Goal: Transaction & Acquisition: Purchase product/service

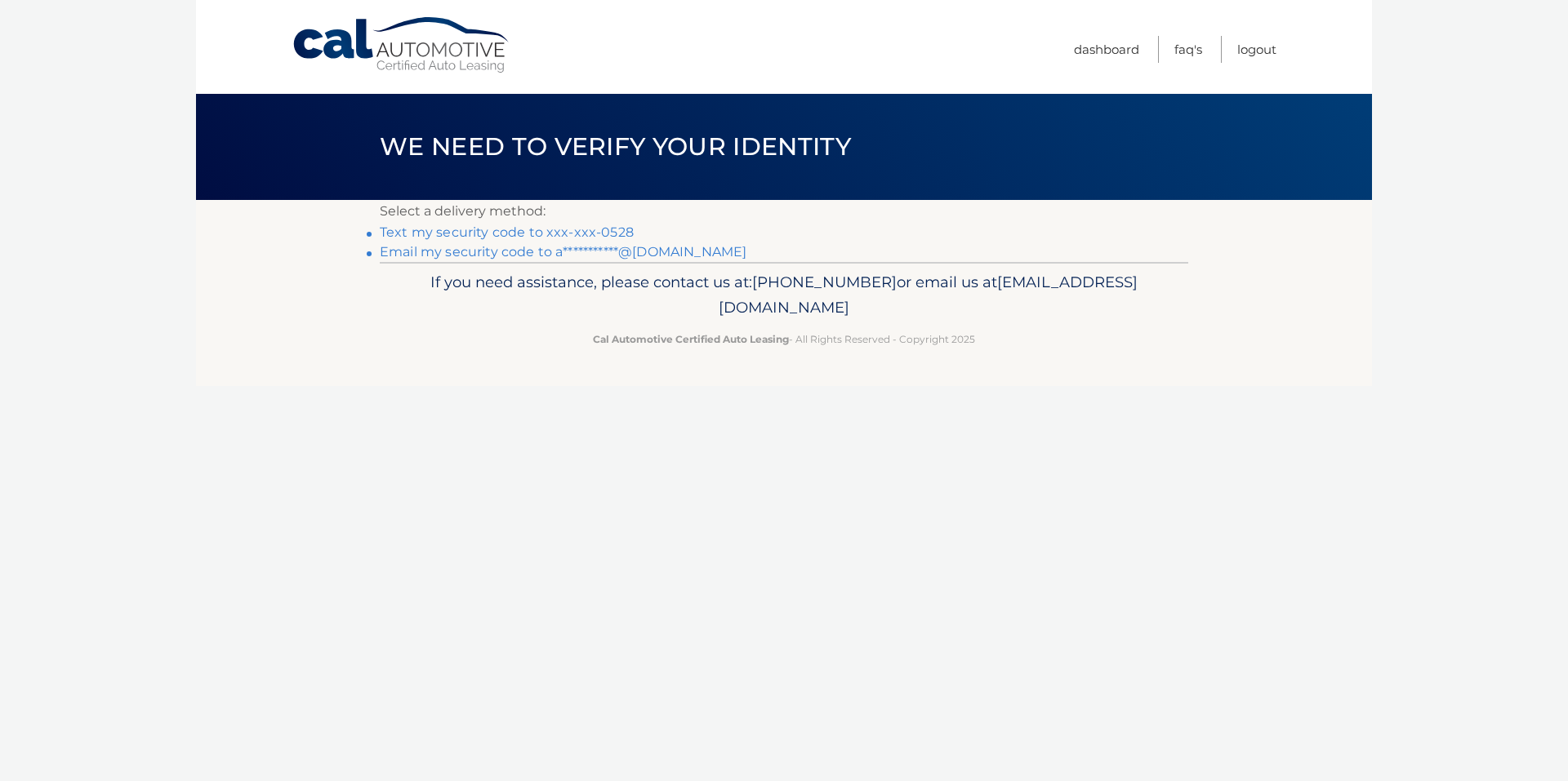
click at [606, 229] on link "Text my security code to xxx-xxx-0528" at bounding box center [506, 232] width 254 height 16
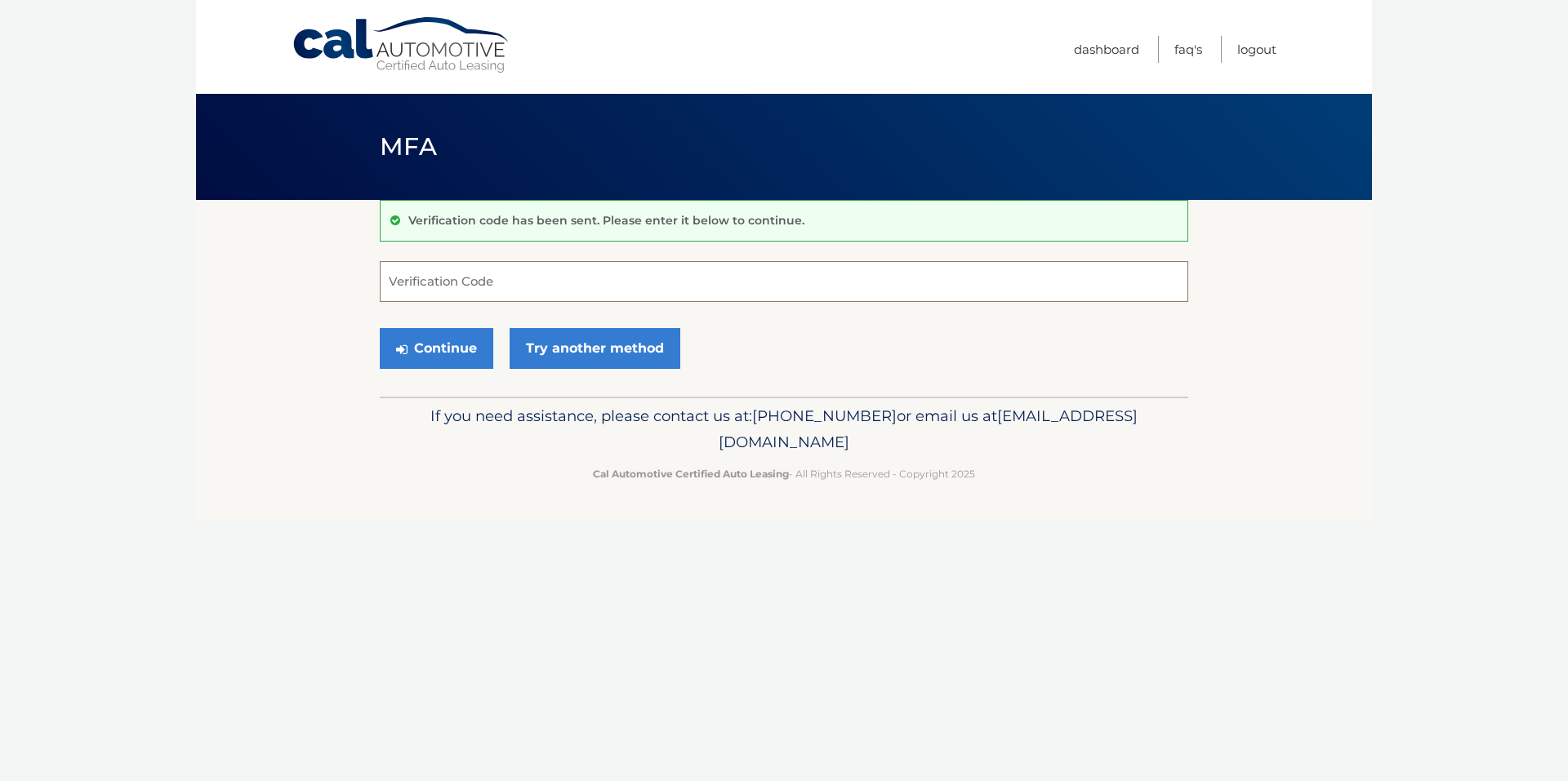
click at [672, 284] on input "Verification Code" at bounding box center [783, 281] width 808 height 41
type input "393742"
click at [452, 354] on button "Continue" at bounding box center [436, 348] width 113 height 41
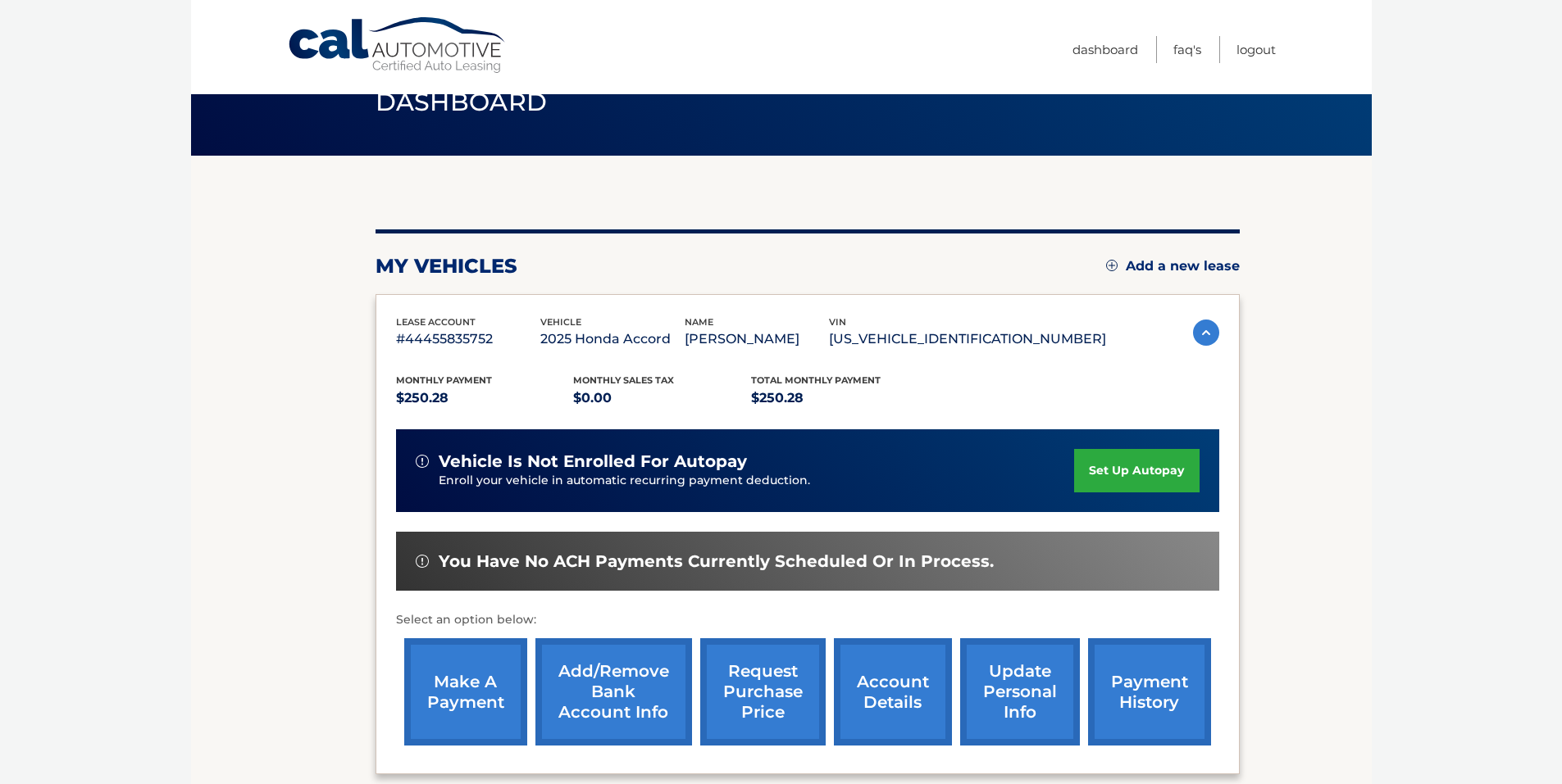
scroll to position [127, 0]
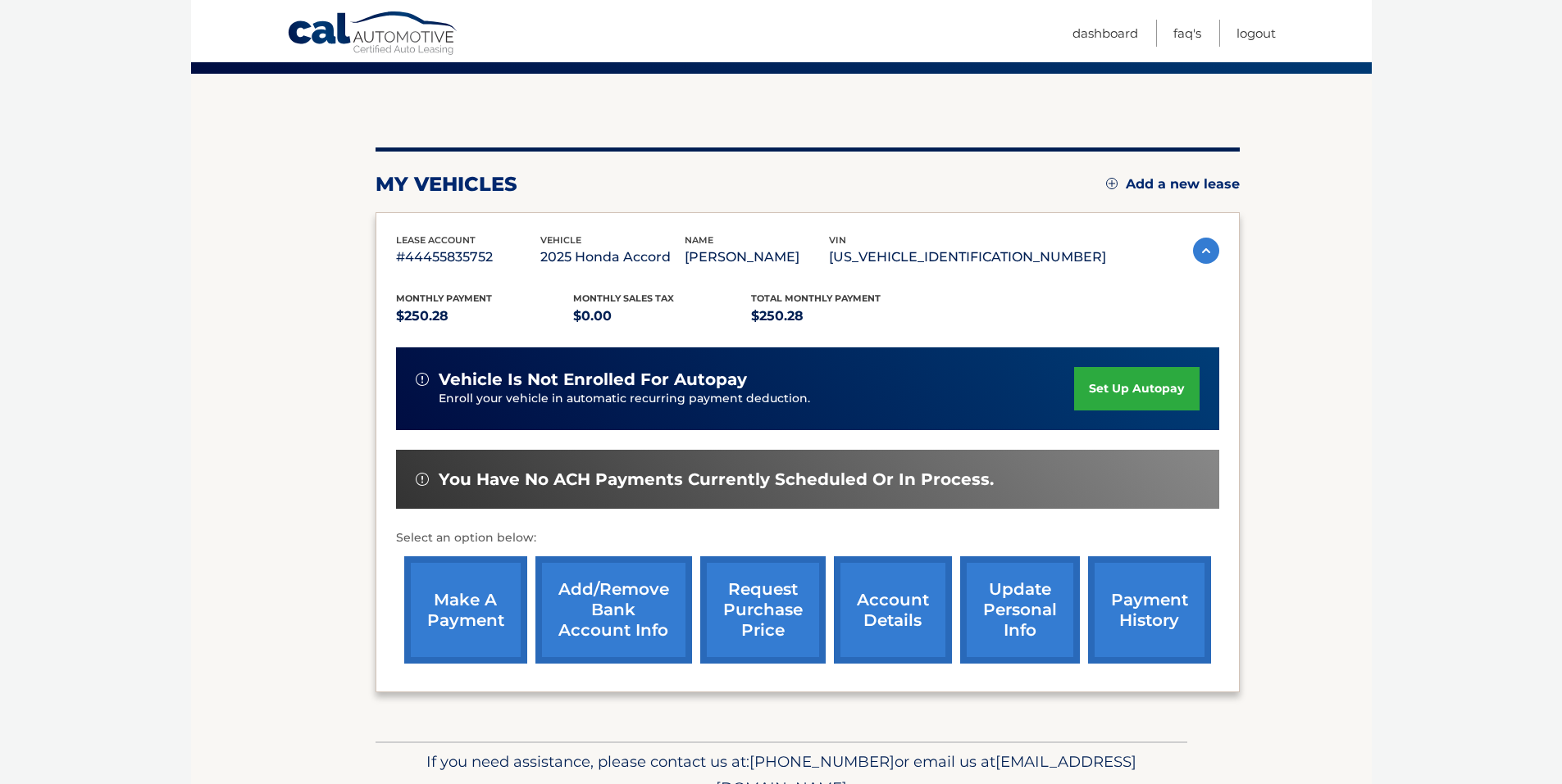
click at [448, 592] on link "make a payment" at bounding box center [465, 610] width 123 height 108
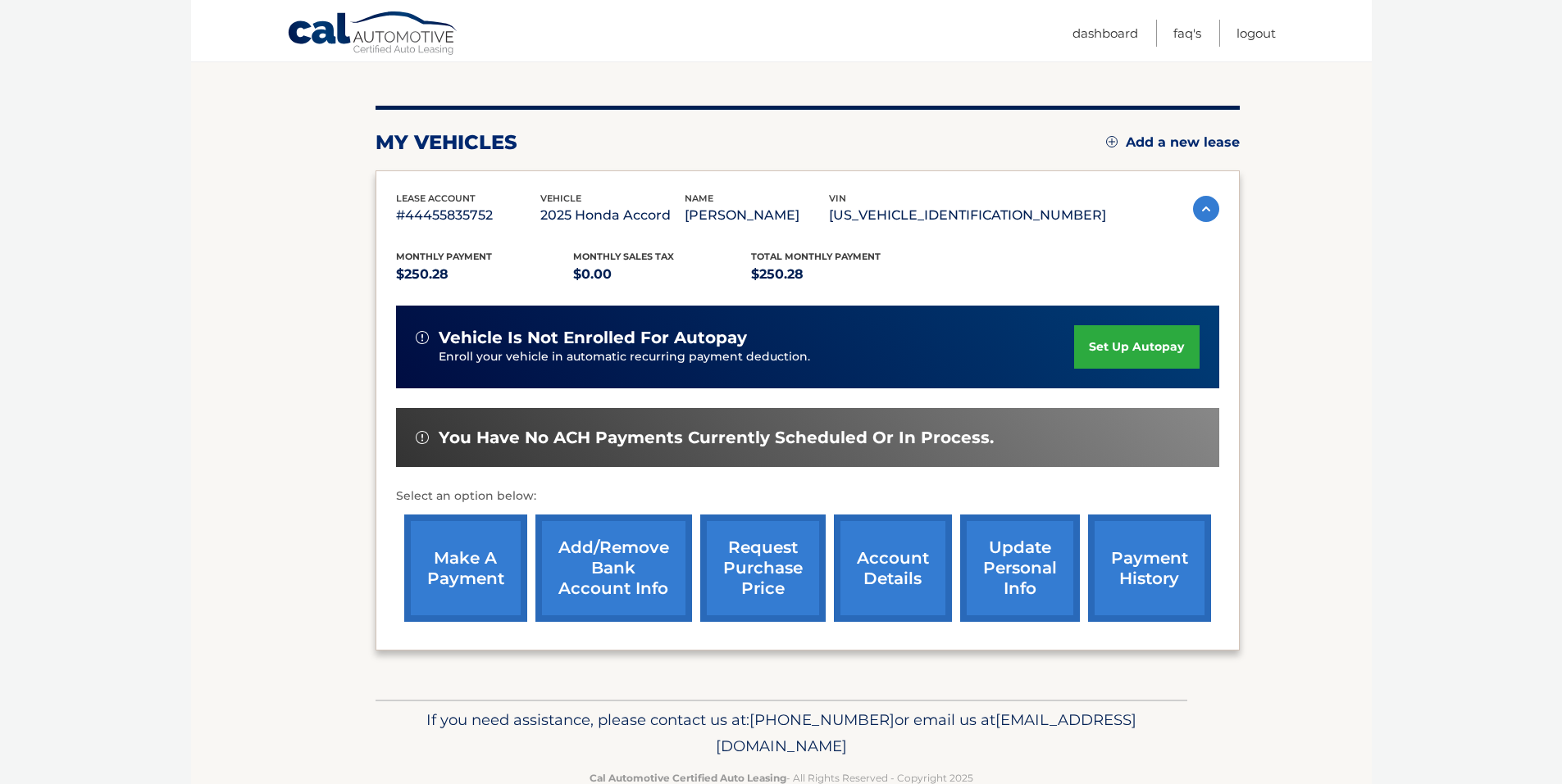
scroll to position [209, 0]
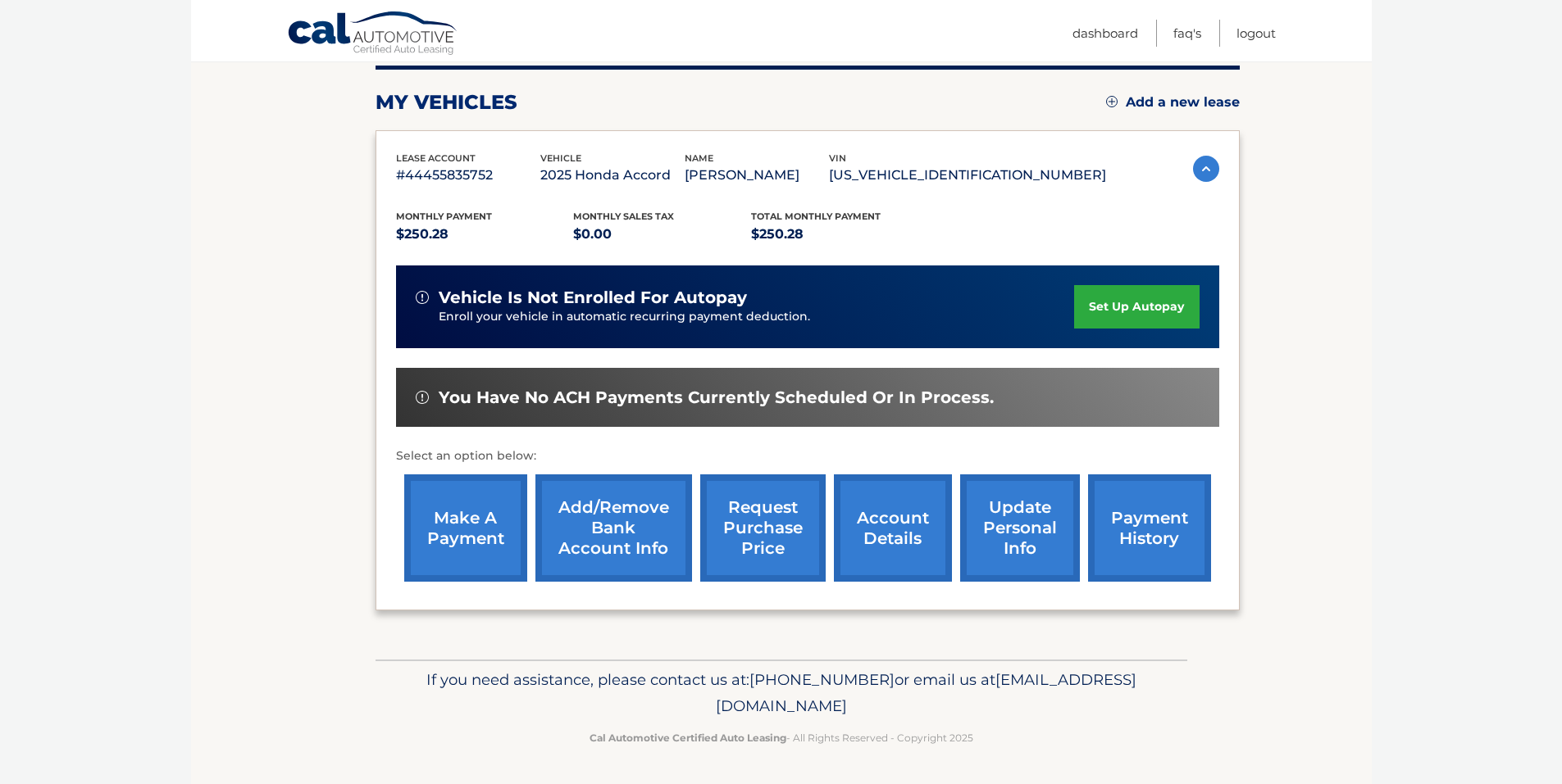
click at [479, 529] on link "make a payment" at bounding box center [465, 528] width 123 height 108
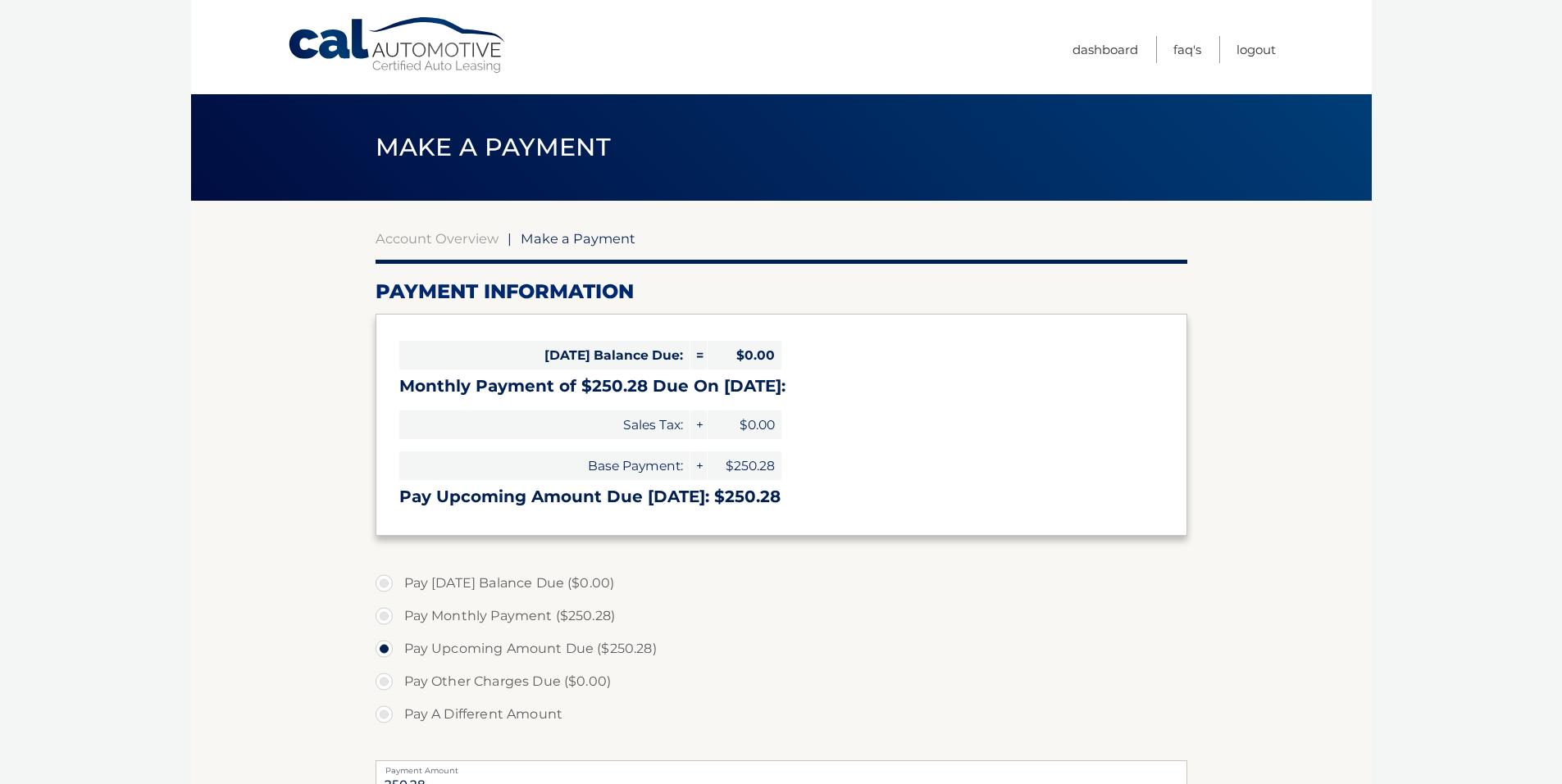
select select "MDkxNTNhZWEtNjE3Zi00NjNkLTkxMDUtZmI5NmI2ZmM0NzRm"
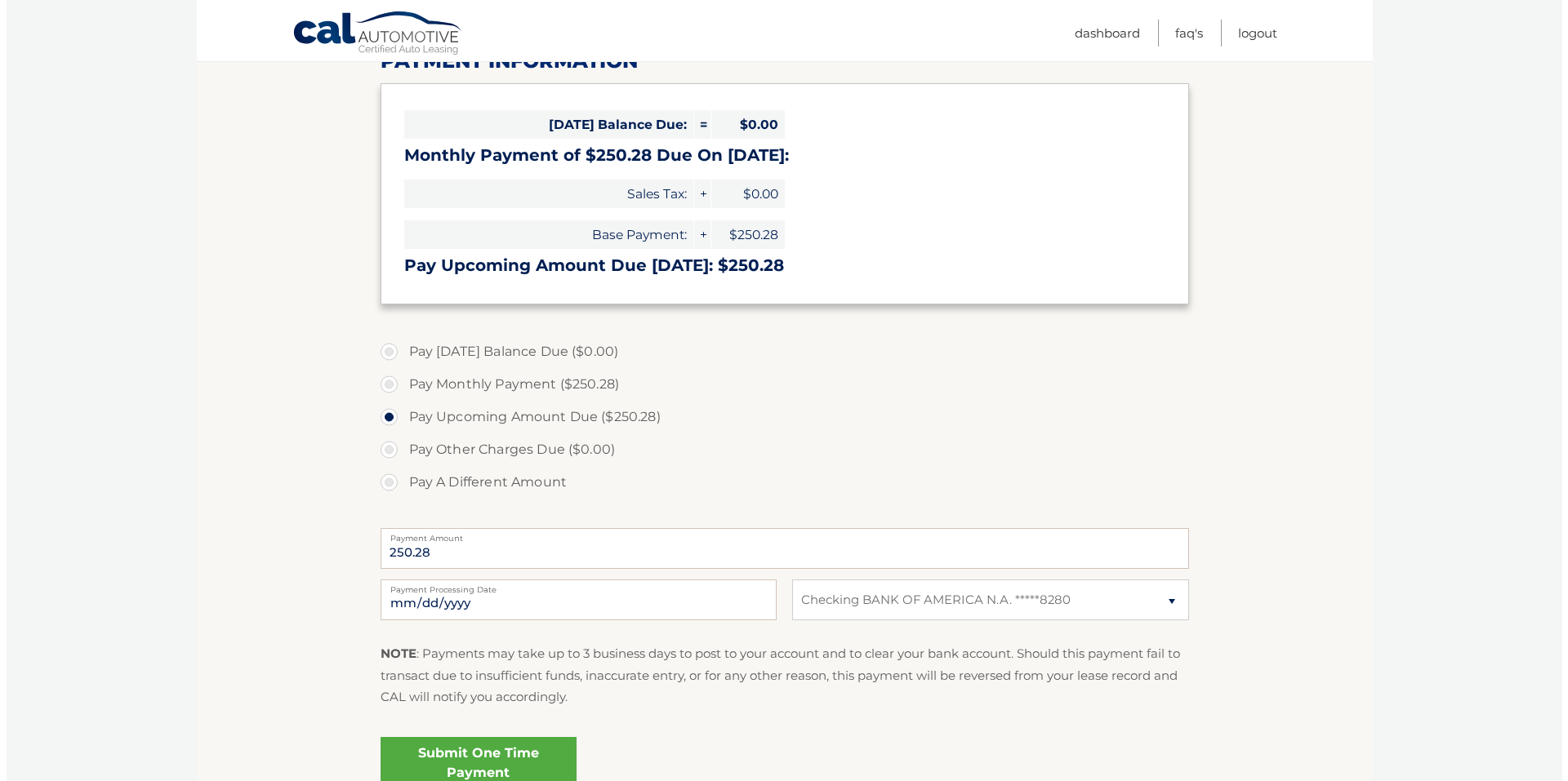
scroll to position [326, 0]
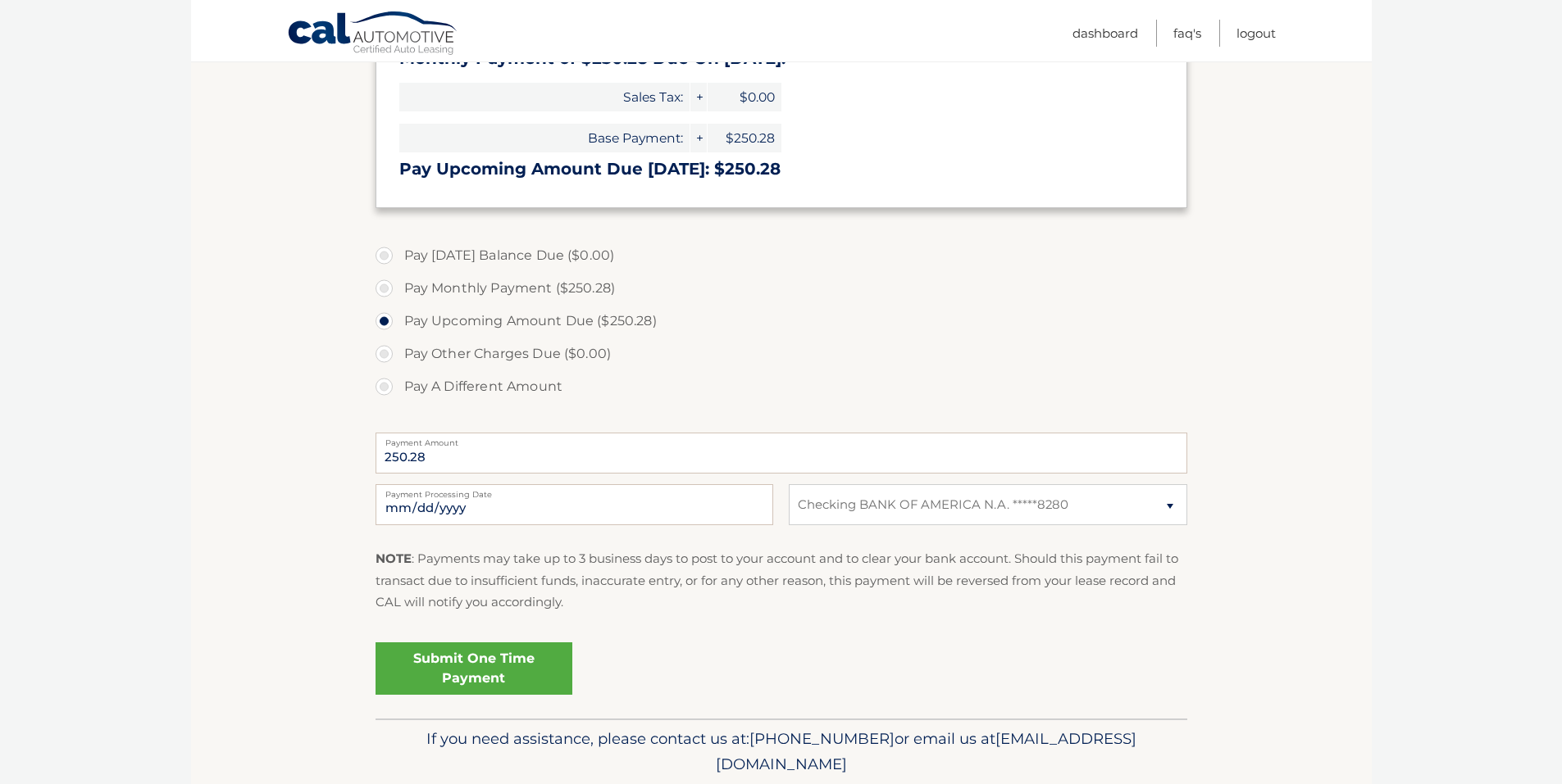
click at [496, 674] on link "Submit One Time Payment" at bounding box center [474, 668] width 197 height 52
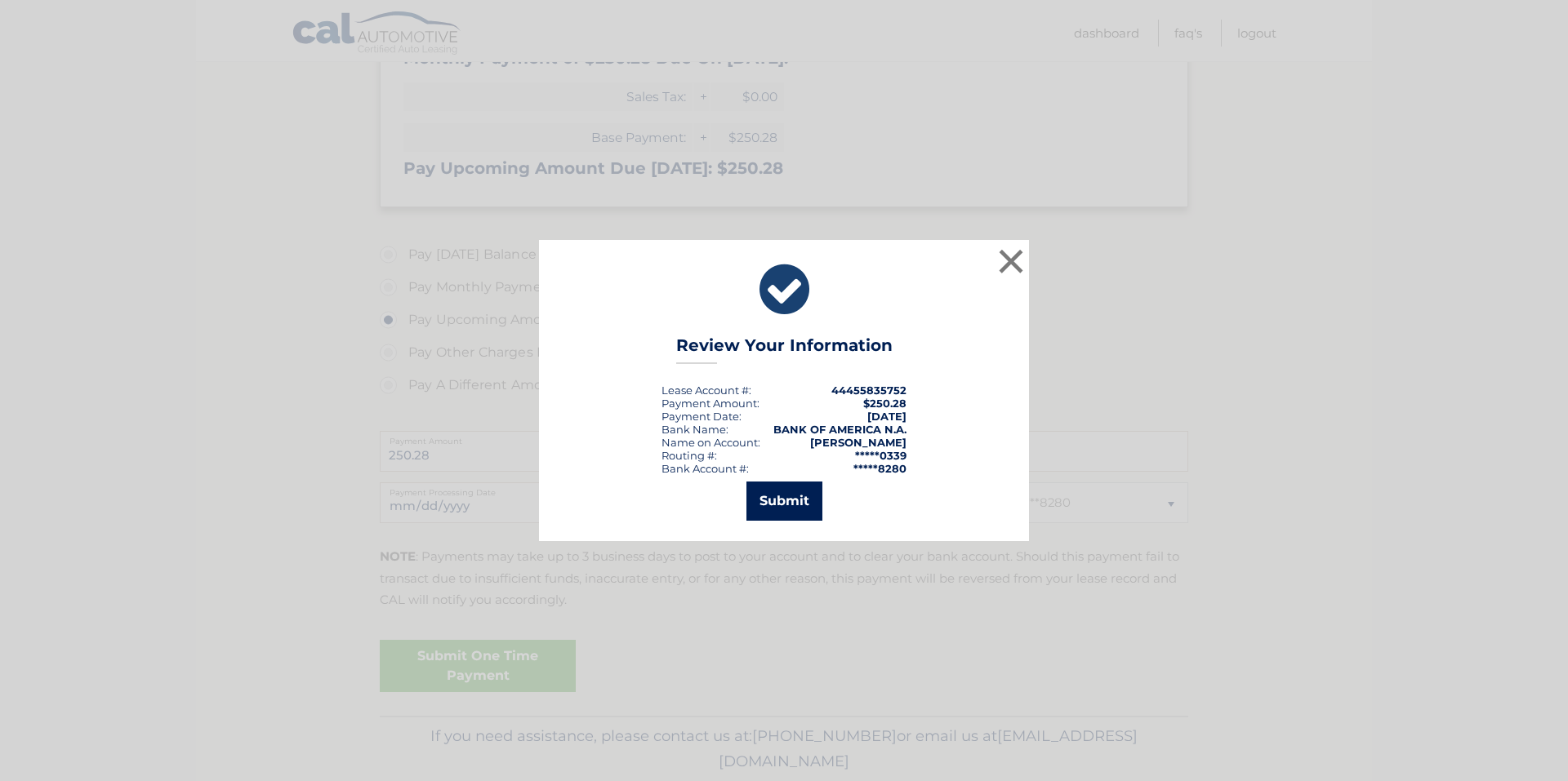
click at [787, 507] on button "Submit" at bounding box center [785, 500] width 76 height 39
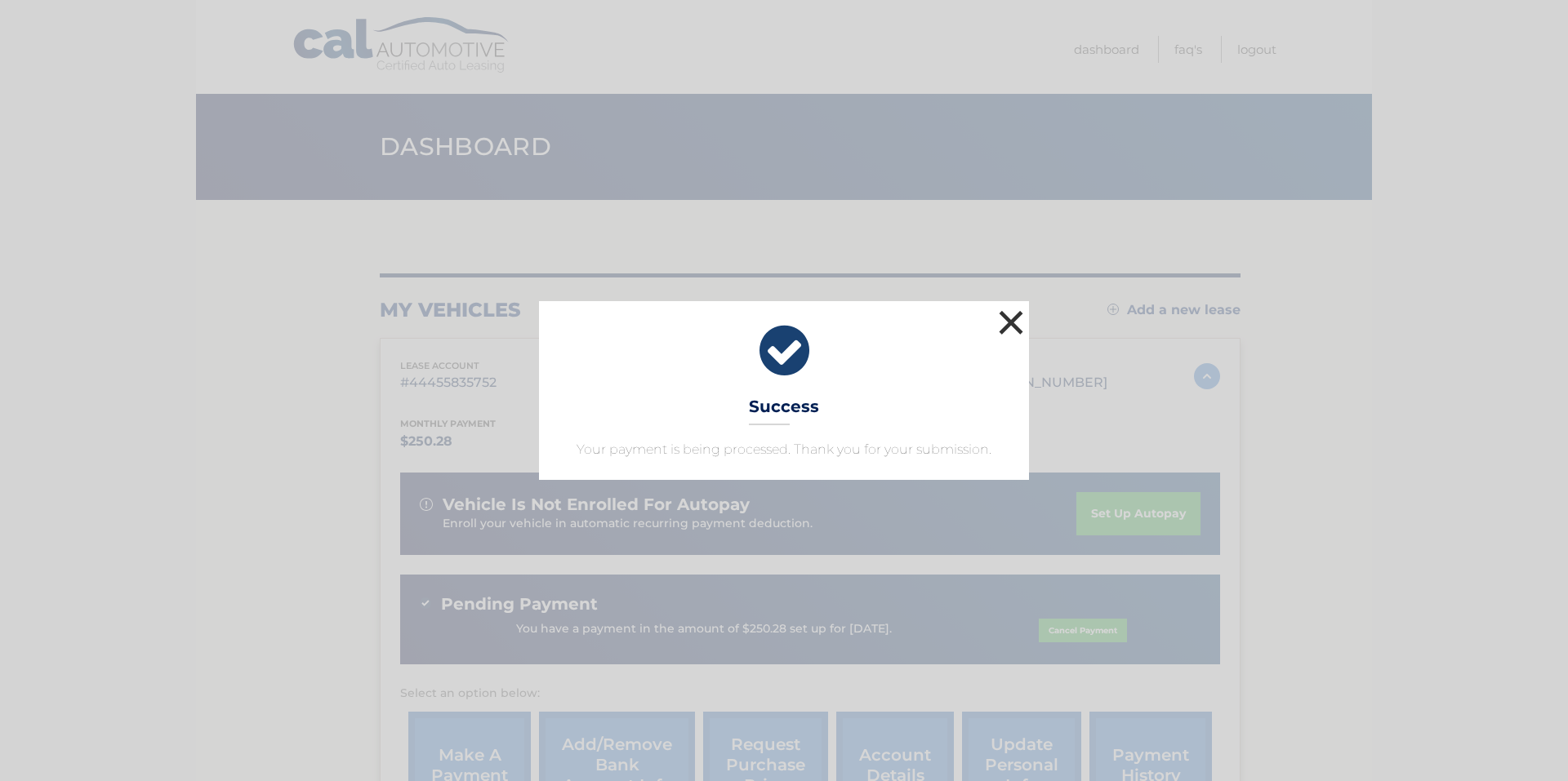
click at [1013, 332] on button "×" at bounding box center [1011, 323] width 33 height 33
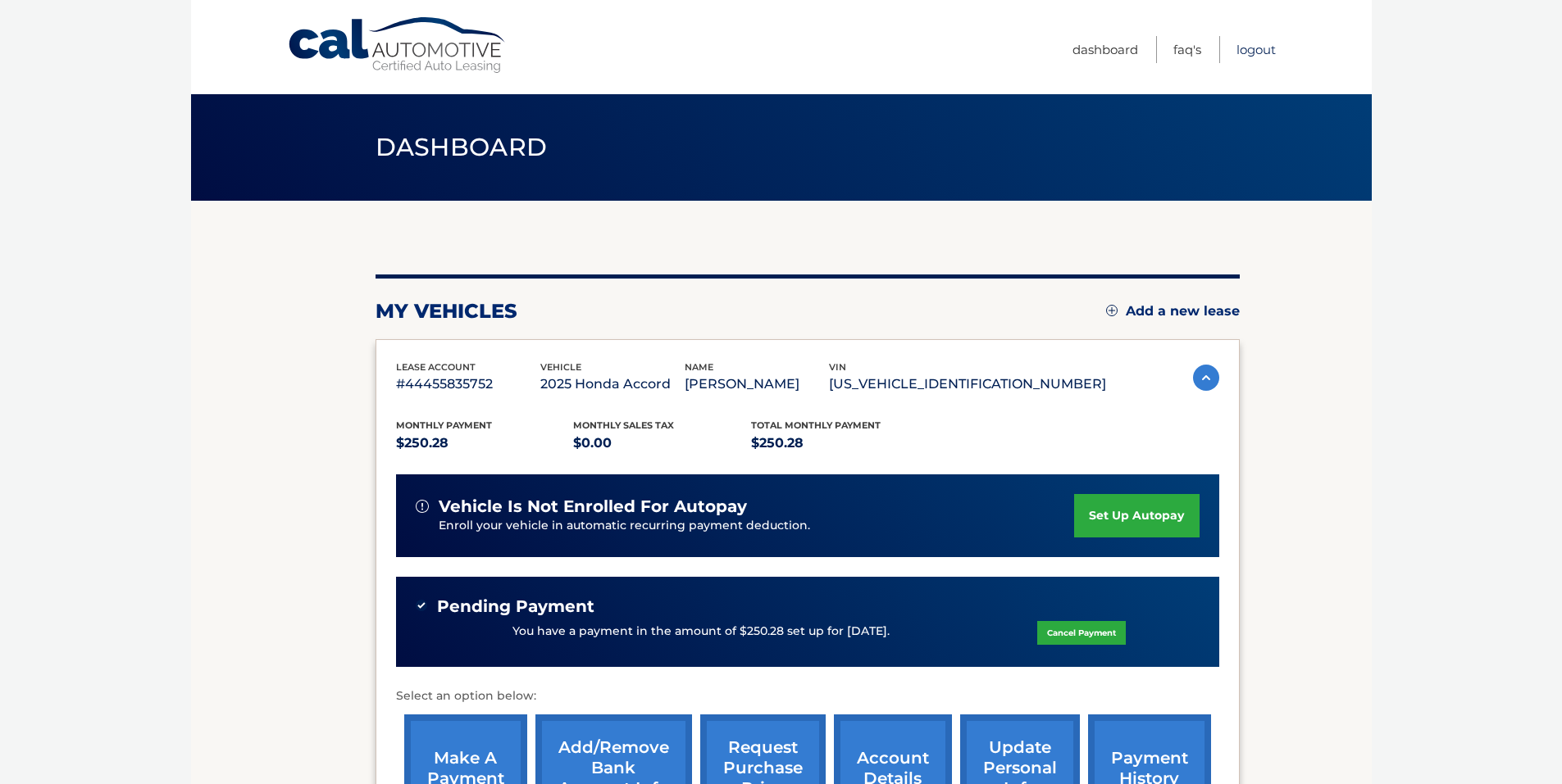
click at [1251, 51] on link "Logout" at bounding box center [1256, 49] width 39 height 27
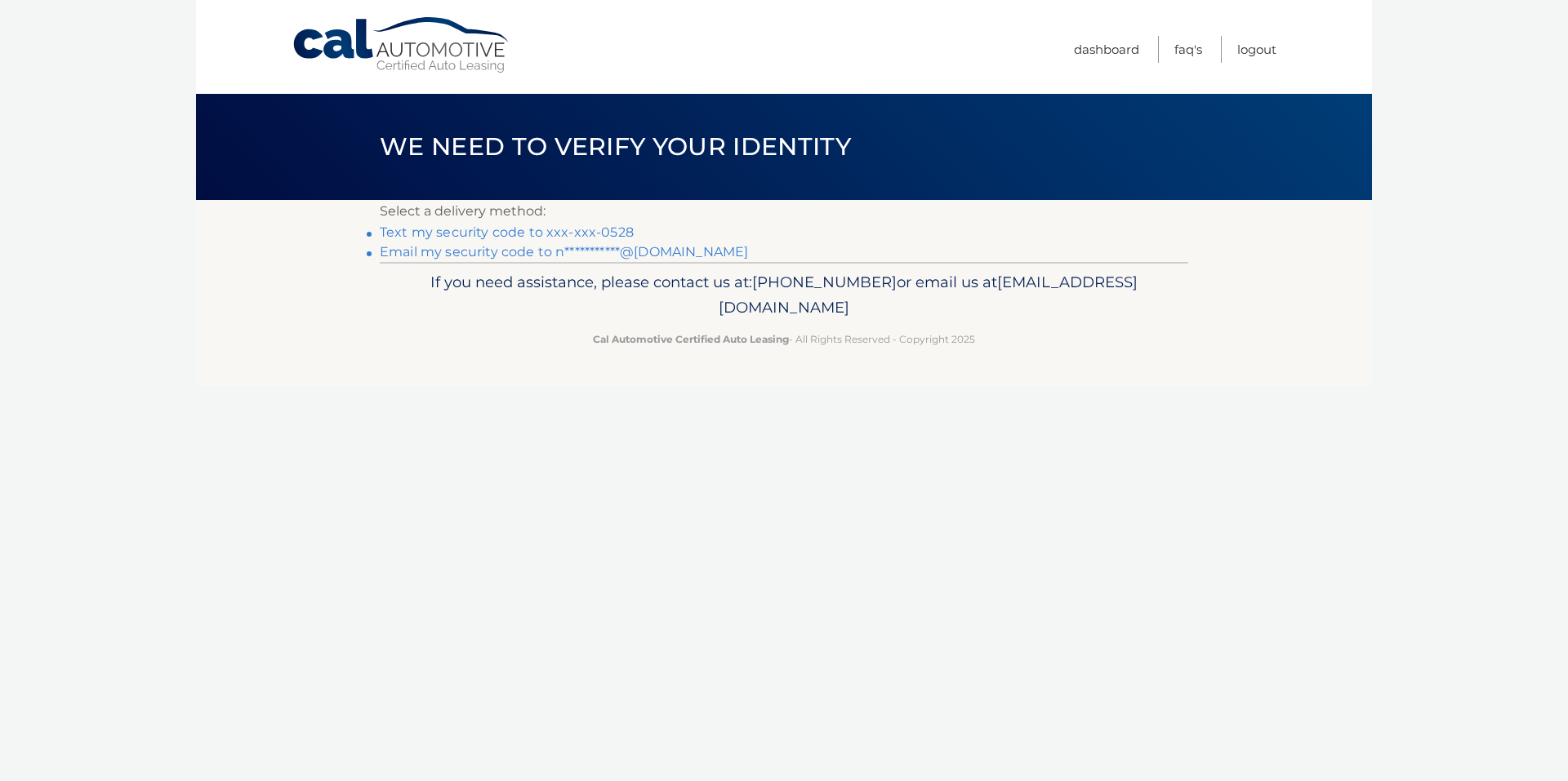
click at [580, 229] on link "Text my security code to xxx-xxx-0528" at bounding box center [506, 232] width 254 height 16
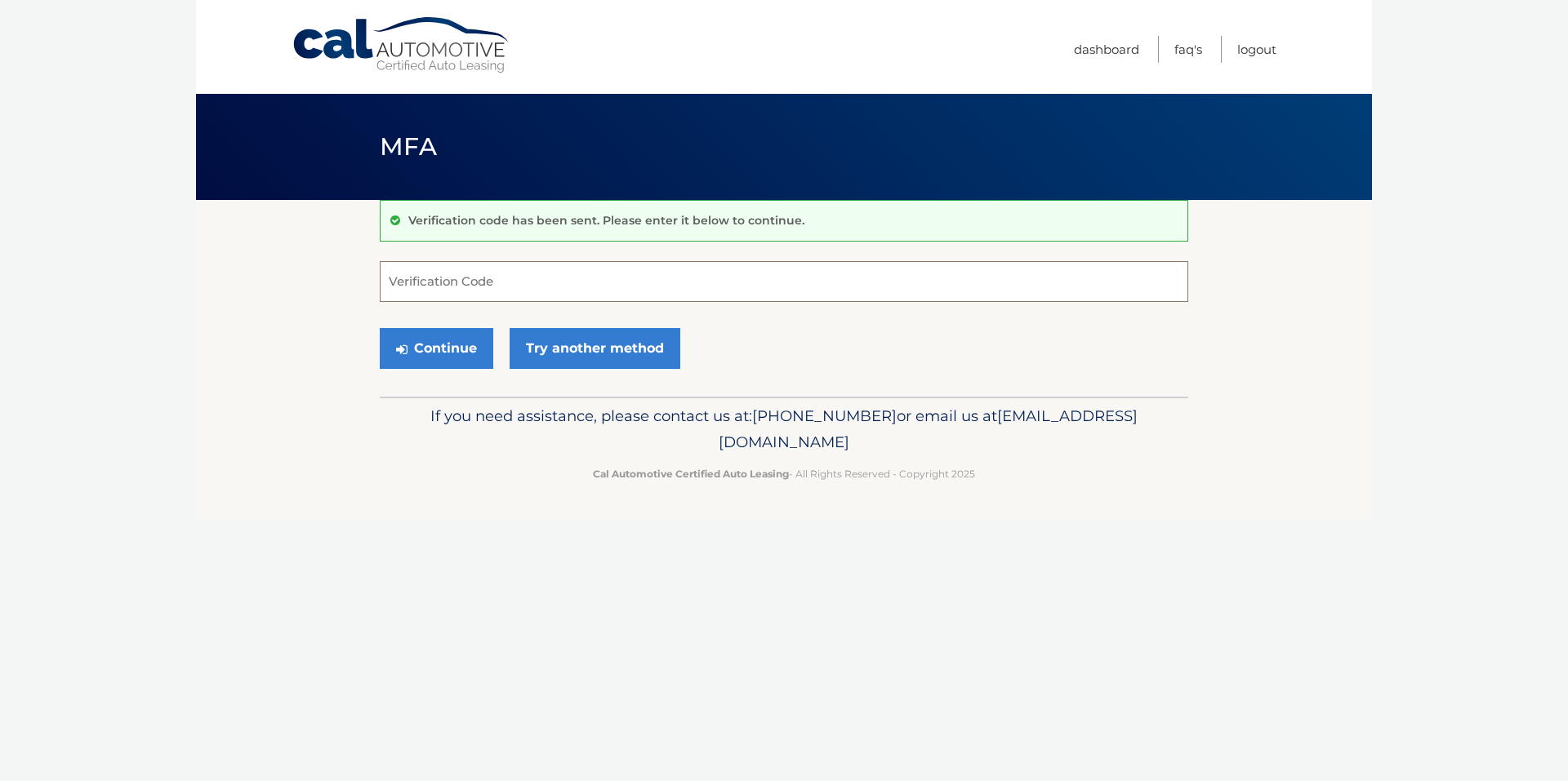
click at [625, 281] on input "Verification Code" at bounding box center [783, 281] width 808 height 41
type input "130813"
click at [463, 352] on button "Continue" at bounding box center [436, 348] width 113 height 41
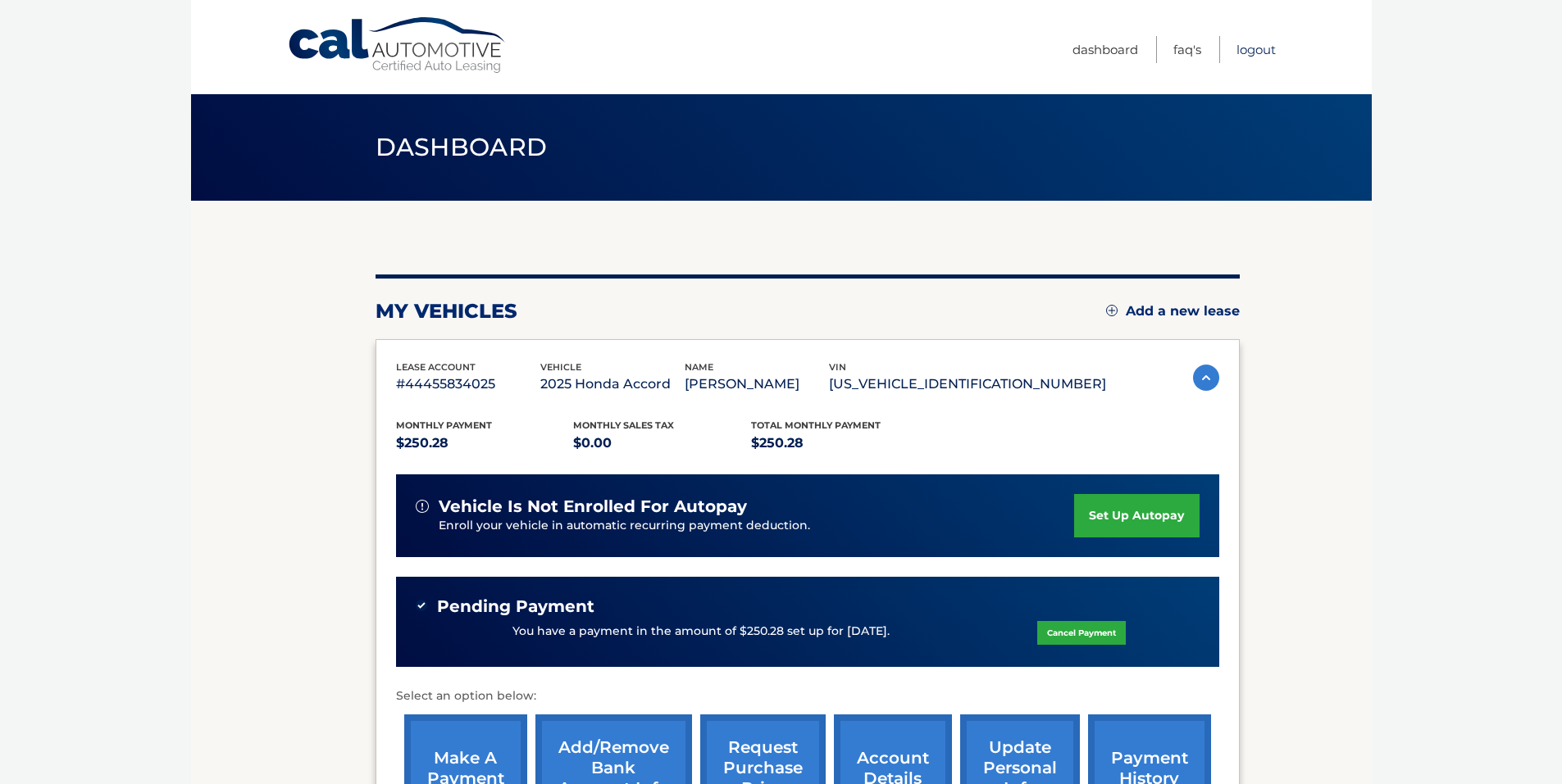
click at [1253, 50] on link "Logout" at bounding box center [1256, 49] width 39 height 27
